Goal: Information Seeking & Learning: Learn about a topic

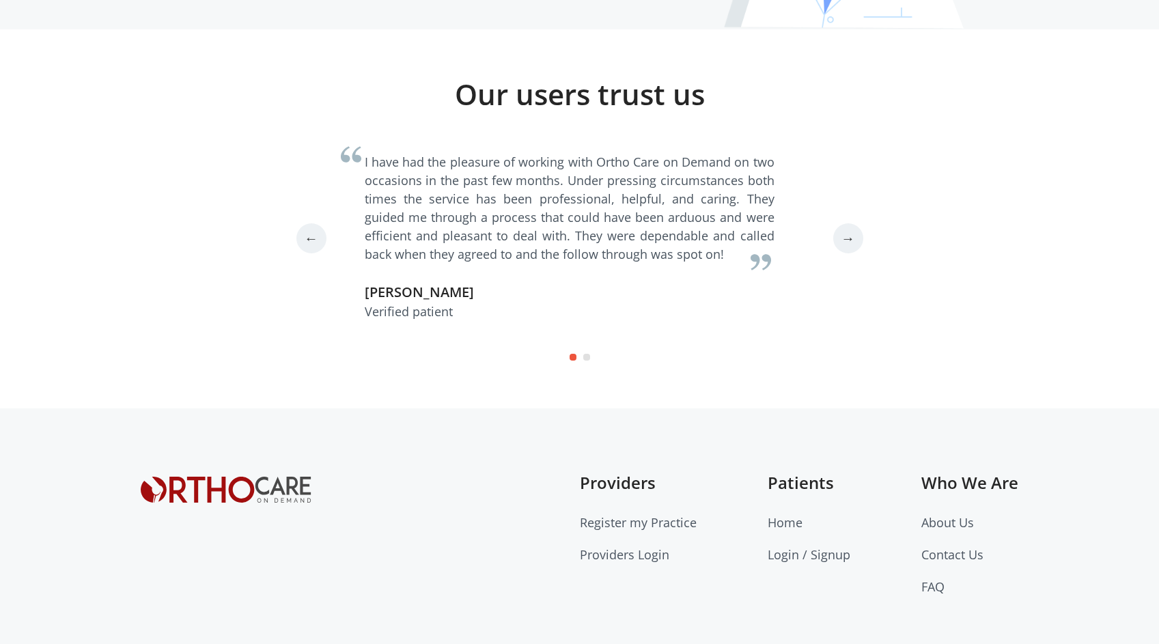
scroll to position [3781, 0]
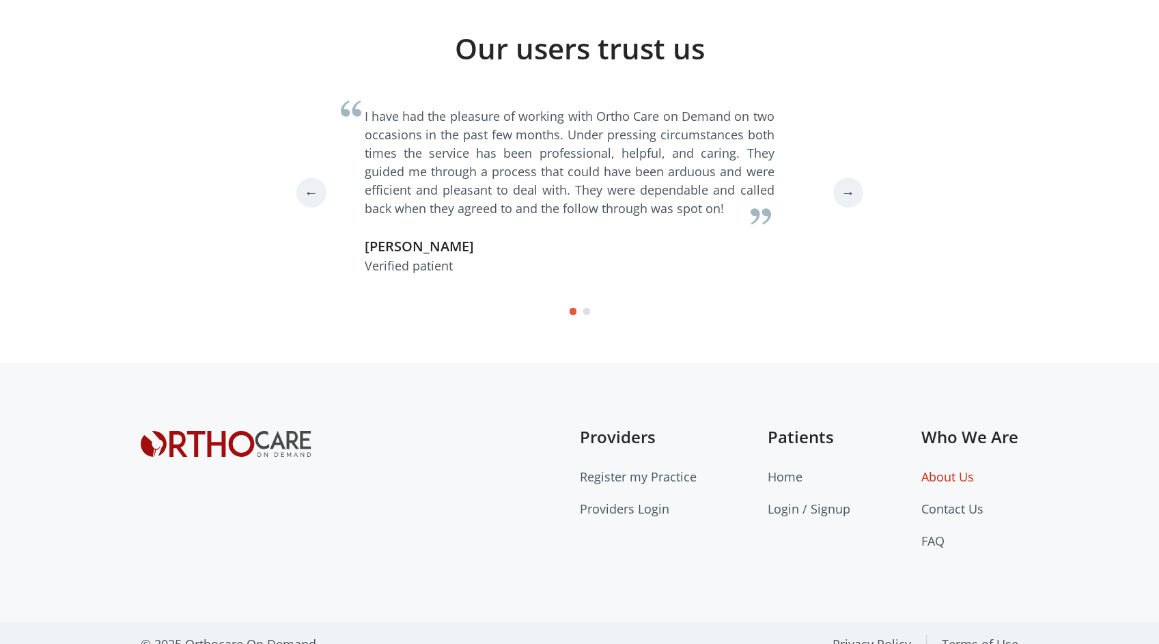
click at [936, 469] on link "About Us" at bounding box center [947, 477] width 53 height 16
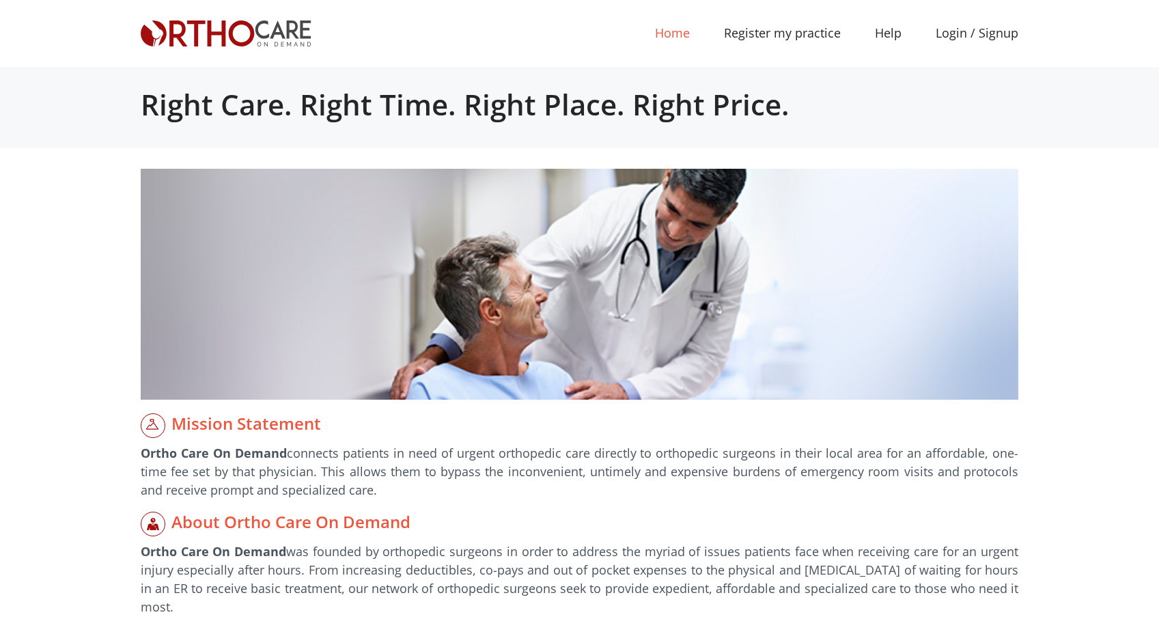
click at [684, 33] on link "Home (current)" at bounding box center [672, 33] width 69 height 31
